Goal: Task Accomplishment & Management: Use online tool/utility

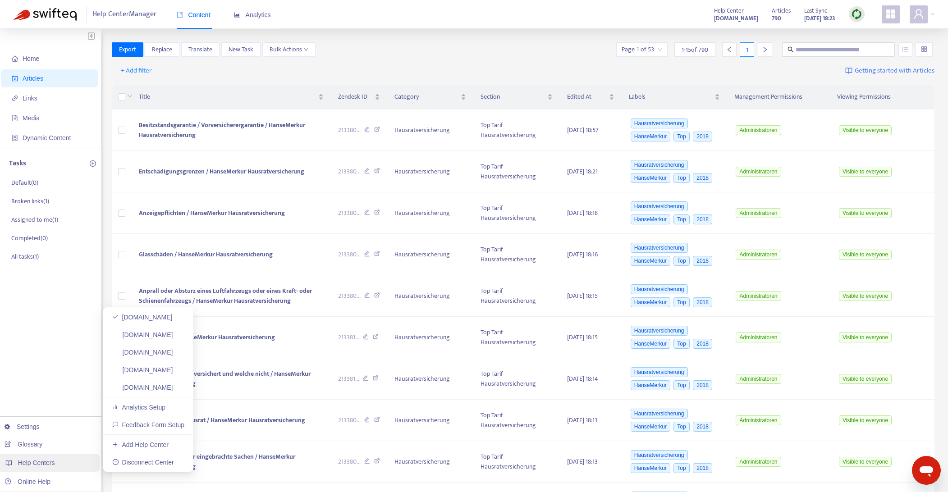
click at [46, 465] on span "Help Centers" at bounding box center [36, 462] width 37 height 7
click at [52, 467] on div "Help Centers" at bounding box center [48, 463] width 102 height 18
click at [151, 371] on link "[DOMAIN_NAME]" at bounding box center [142, 369] width 61 height 7
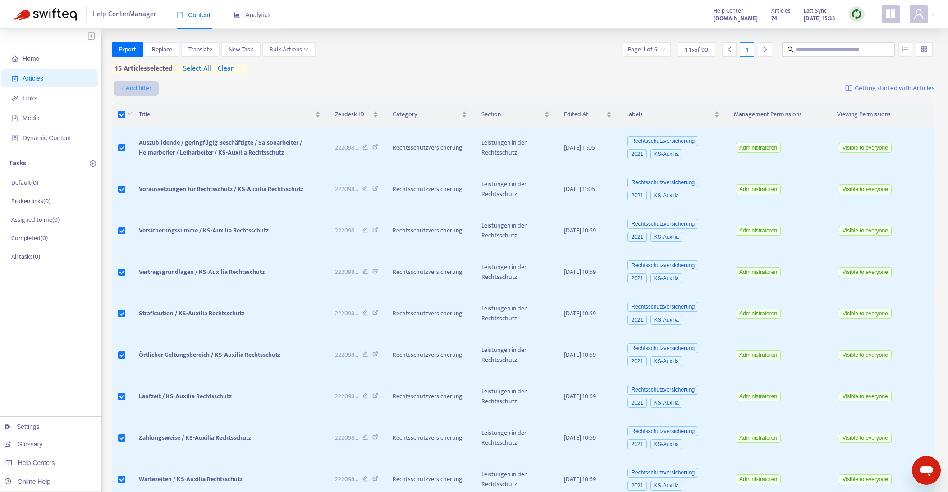
click at [146, 86] on span "+ Add filter" at bounding box center [136, 88] width 31 height 11
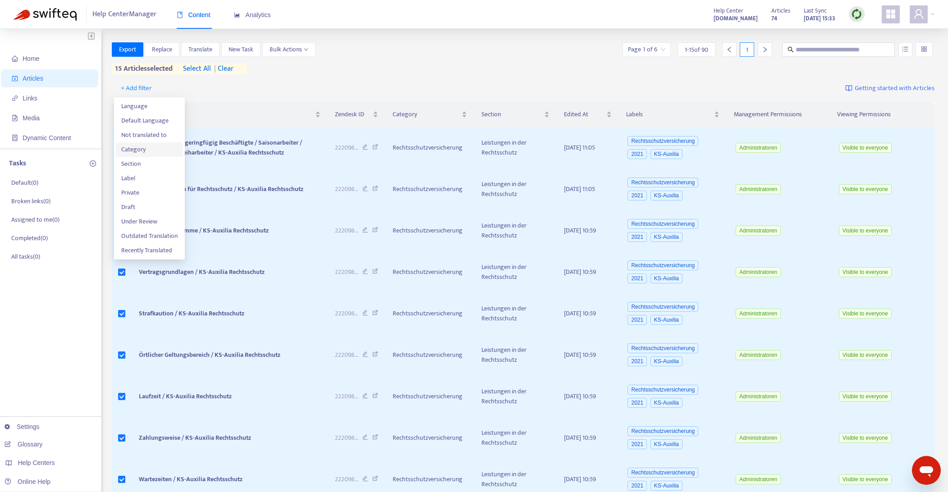
click at [142, 150] on span "Category" at bounding box center [149, 150] width 56 height 10
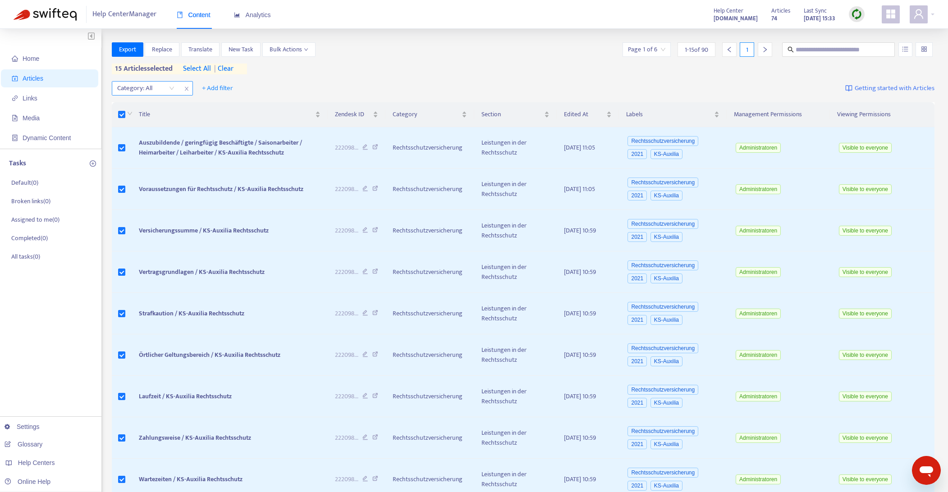
click at [173, 88] on div "Category: All" at bounding box center [145, 89] width 67 height 14
click at [156, 119] on div "Rechtsschutzversicherung" at bounding box center [197, 120] width 157 height 10
click at [320, 87] on span "+ Add filter" at bounding box center [323, 88] width 31 height 11
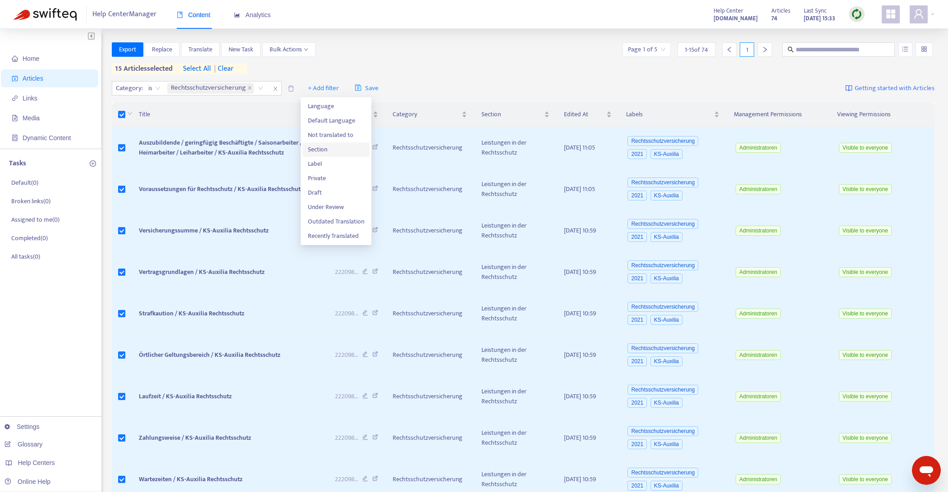
click at [316, 152] on span "Section" at bounding box center [336, 150] width 56 height 10
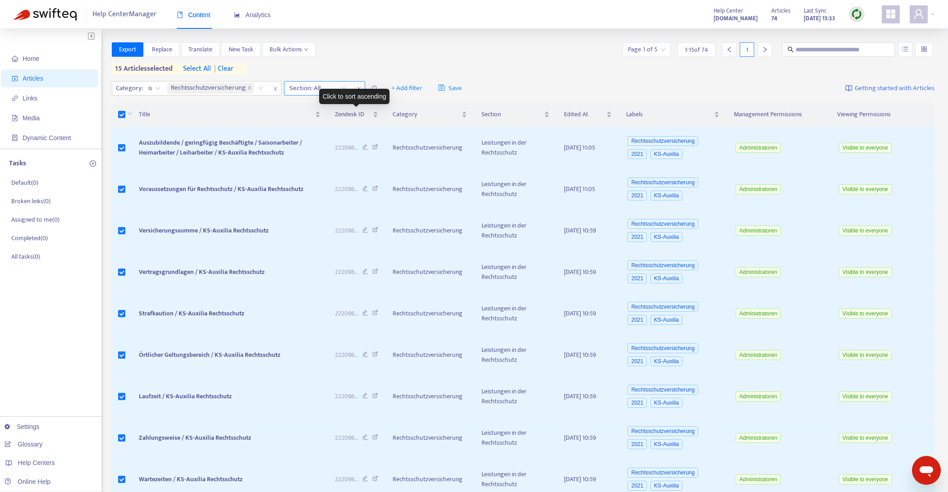
click at [342, 88] on div "Section: All" at bounding box center [317, 89] width 67 height 14
click at [343, 87] on div "Section: All" at bounding box center [317, 89] width 67 height 14
click at [323, 109] on div "Privatrechtsschutz" at bounding box center [369, 106] width 157 height 10
click at [420, 88] on icon "close" at bounding box center [421, 89] width 4 height 4
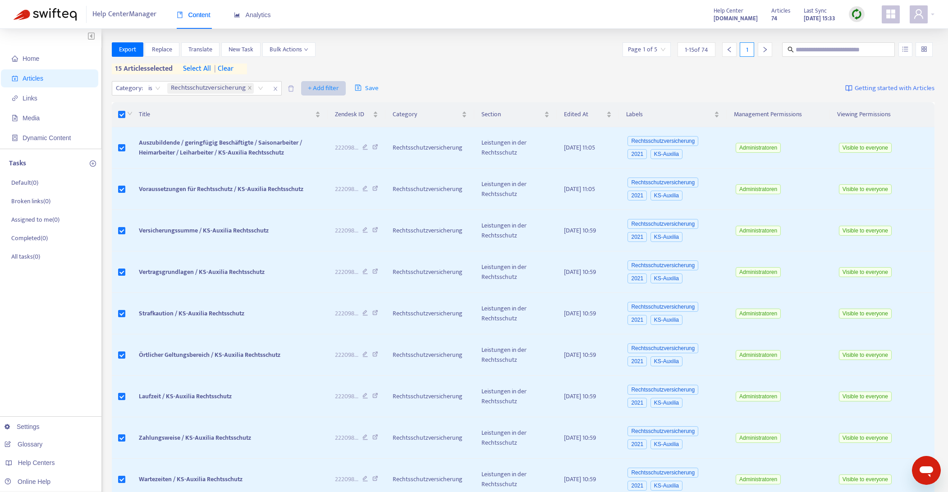
click at [328, 87] on span "+ Add filter" at bounding box center [323, 88] width 31 height 11
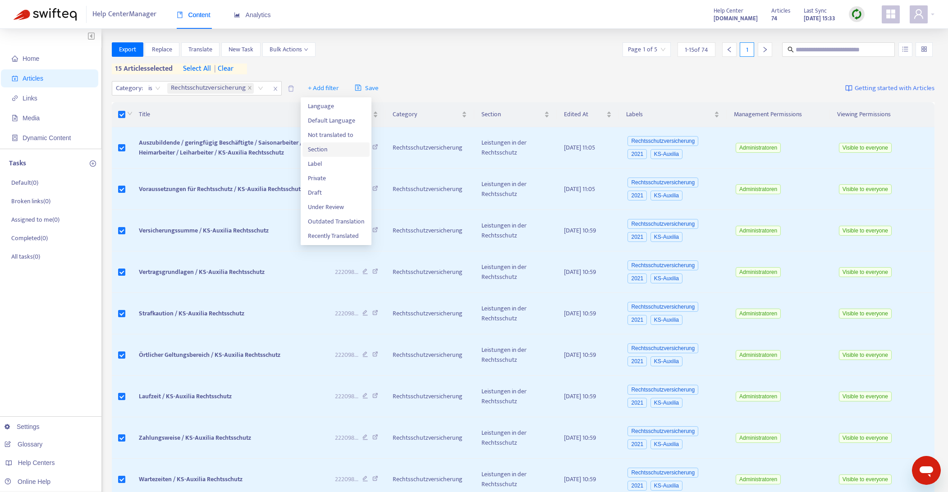
click at [316, 150] on span "Section" at bounding box center [336, 150] width 56 height 10
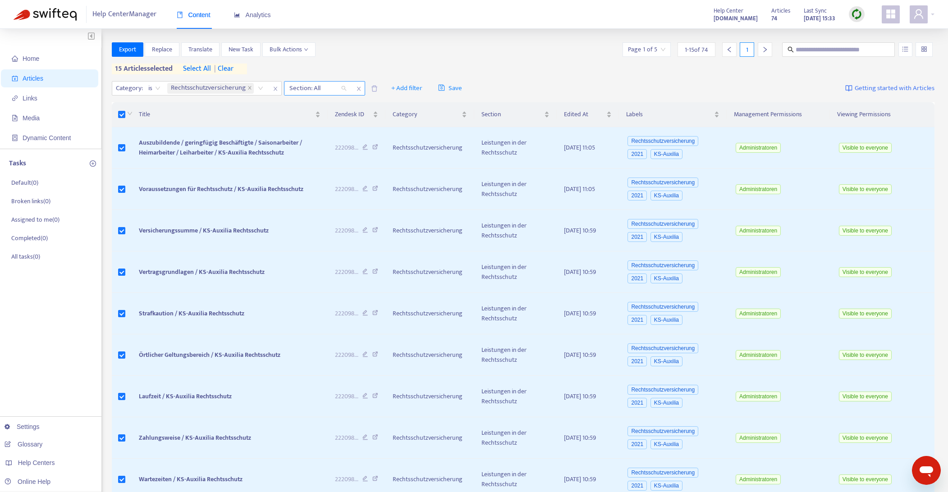
click at [345, 89] on div "Section: All" at bounding box center [317, 89] width 67 height 14
click at [334, 108] on div "Privatrechtsschutz" at bounding box center [369, 106] width 157 height 10
click at [200, 69] on span "select all" at bounding box center [197, 69] width 28 height 11
click at [857, 16] on img at bounding box center [856, 14] width 11 height 11
click at [867, 46] on link "Full Sync" at bounding box center [872, 47] width 32 height 10
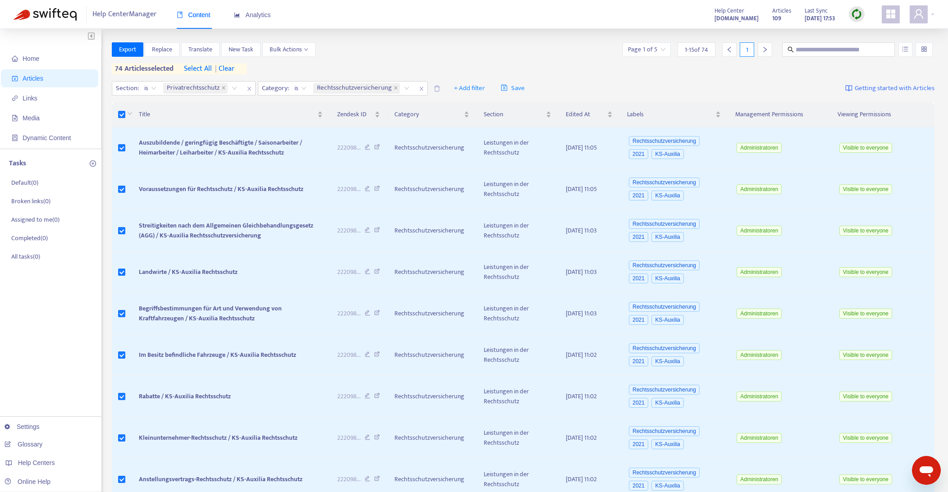
click at [201, 67] on span "select all" at bounding box center [198, 69] width 28 height 11
click at [233, 88] on div "Privatrechtsschutz" at bounding box center [201, 89] width 81 height 14
click at [247, 87] on icon "close" at bounding box center [249, 88] width 5 height 5
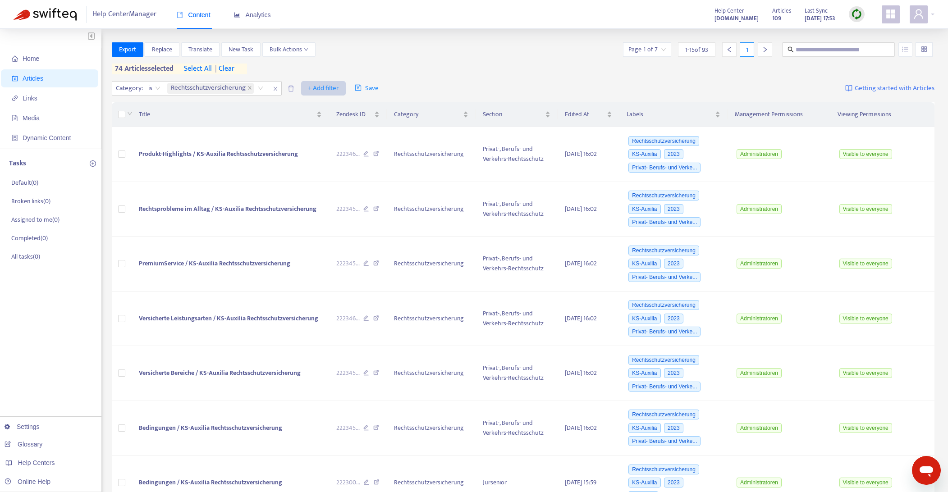
click at [326, 88] on span "+ Add filter" at bounding box center [323, 88] width 31 height 11
click at [325, 146] on span "Section" at bounding box center [336, 150] width 56 height 10
click at [343, 90] on div "Section: All" at bounding box center [317, 89] width 67 height 14
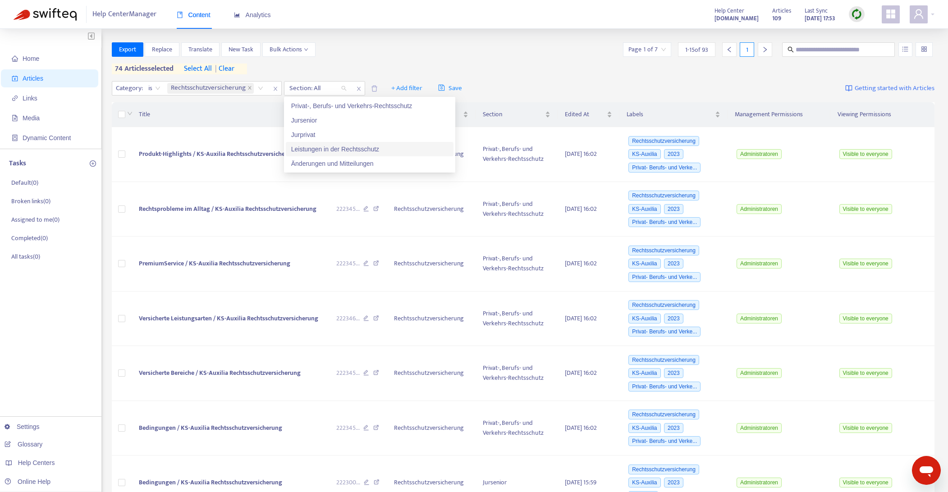
click at [337, 148] on div "Leistungen in der Rechtsschutz" at bounding box center [369, 149] width 157 height 10
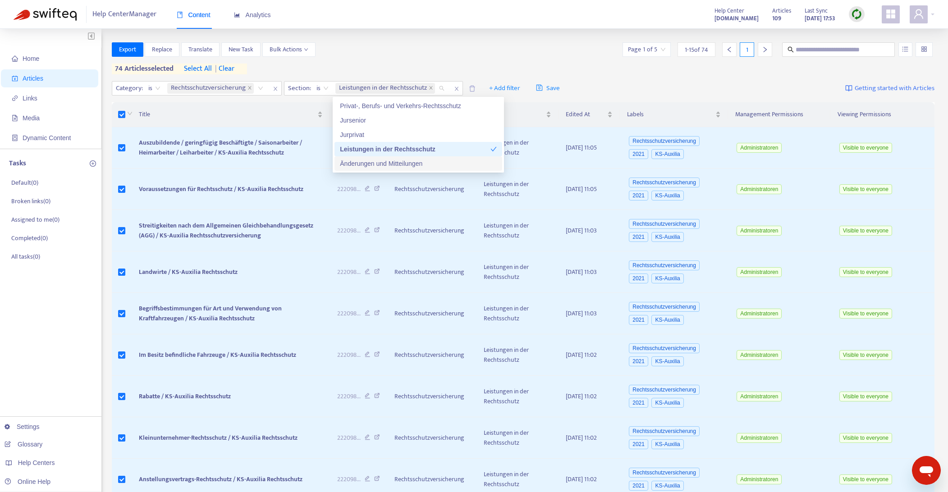
click at [398, 164] on div "Änderungen und Mitteilungen" at bounding box center [418, 164] width 157 height 10
click at [325, 88] on span "is" at bounding box center [322, 89] width 12 height 14
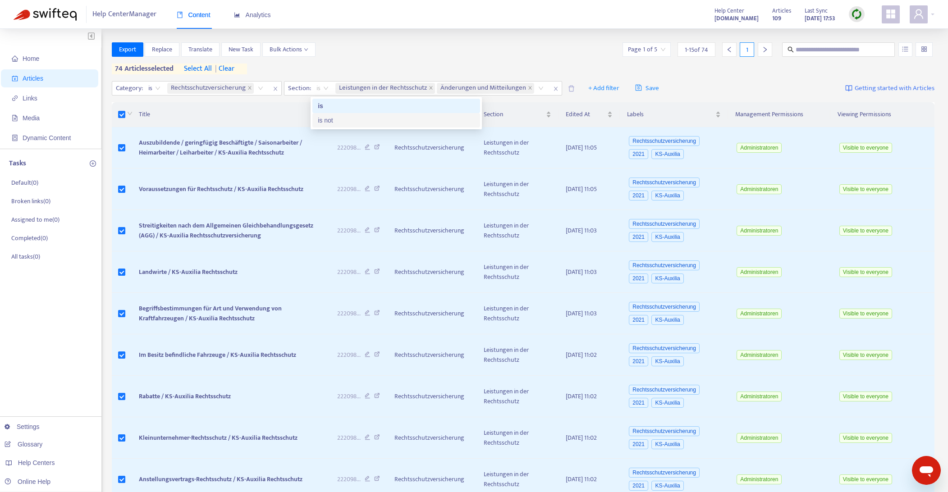
click at [327, 119] on div "is not" at bounding box center [396, 120] width 157 height 10
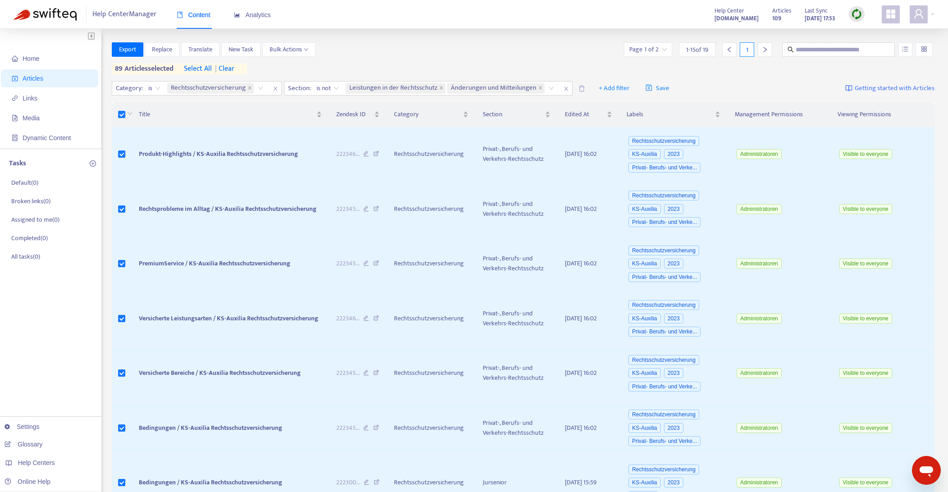
click at [193, 68] on span "select all" at bounding box center [198, 69] width 28 height 11
click at [308, 50] on icon "down" at bounding box center [306, 49] width 5 height 5
click at [296, 181] on span "Delete from Zendesk" at bounding box center [297, 183] width 55 height 10
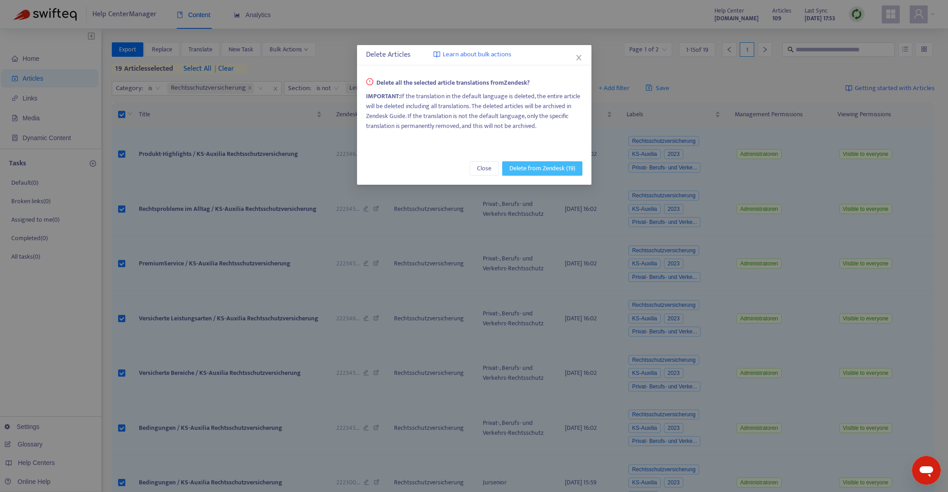
click at [523, 169] on span "Delete from Zendesk (19)" at bounding box center [542, 169] width 66 height 10
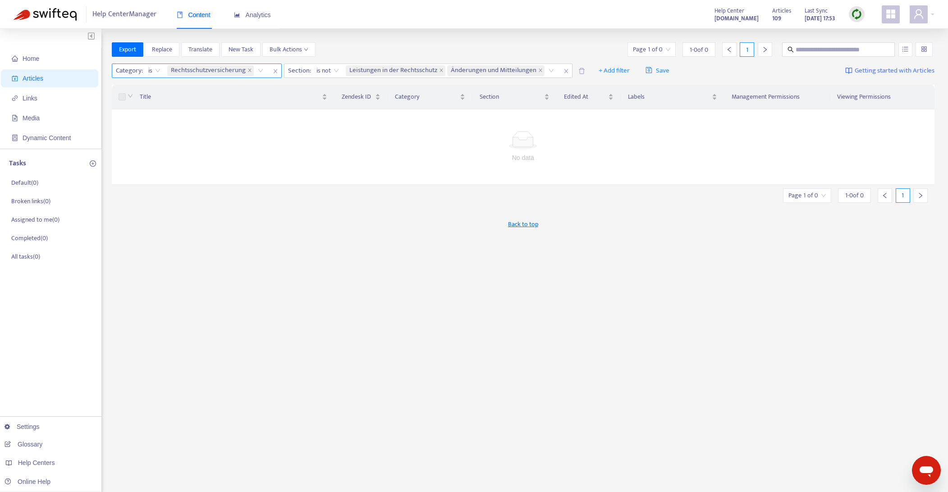
click at [275, 69] on icon "close" at bounding box center [275, 71] width 5 height 5
click at [383, 71] on icon "close" at bounding box center [383, 71] width 5 height 5
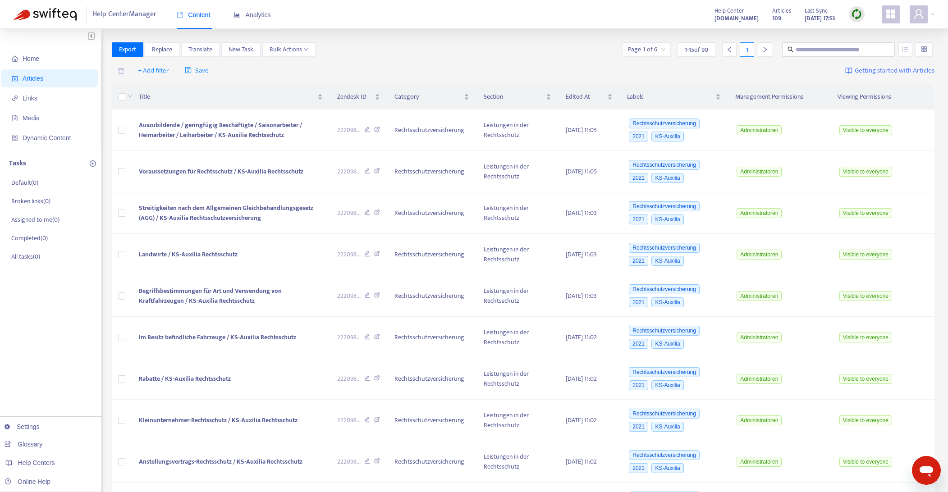
click at [854, 15] on img at bounding box center [856, 14] width 11 height 11
click at [873, 48] on link "Full Sync" at bounding box center [872, 47] width 32 height 10
